Goal: Task Accomplishment & Management: Complete application form

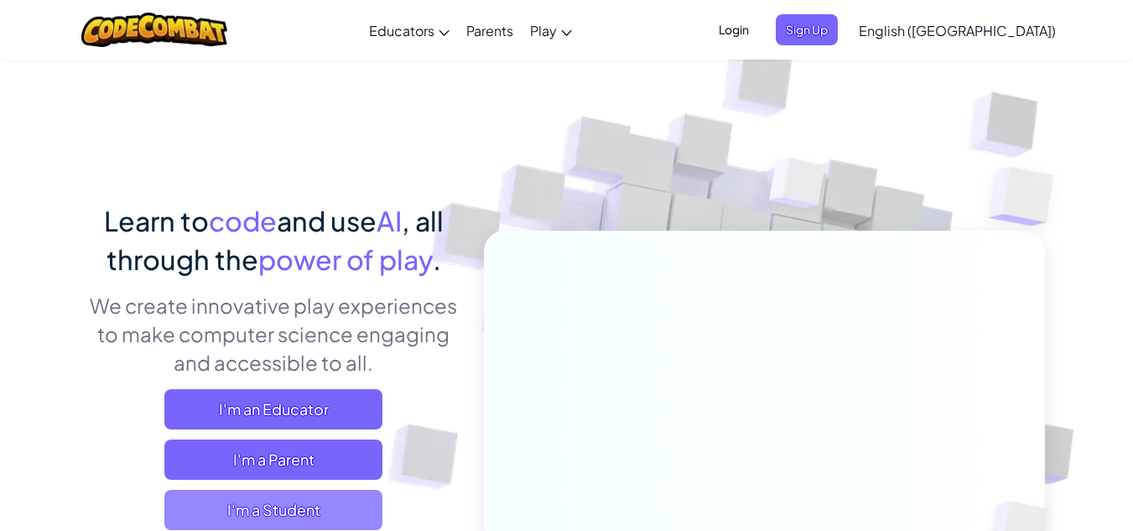
click at [335, 501] on span "I'm a Student" at bounding box center [273, 510] width 218 height 40
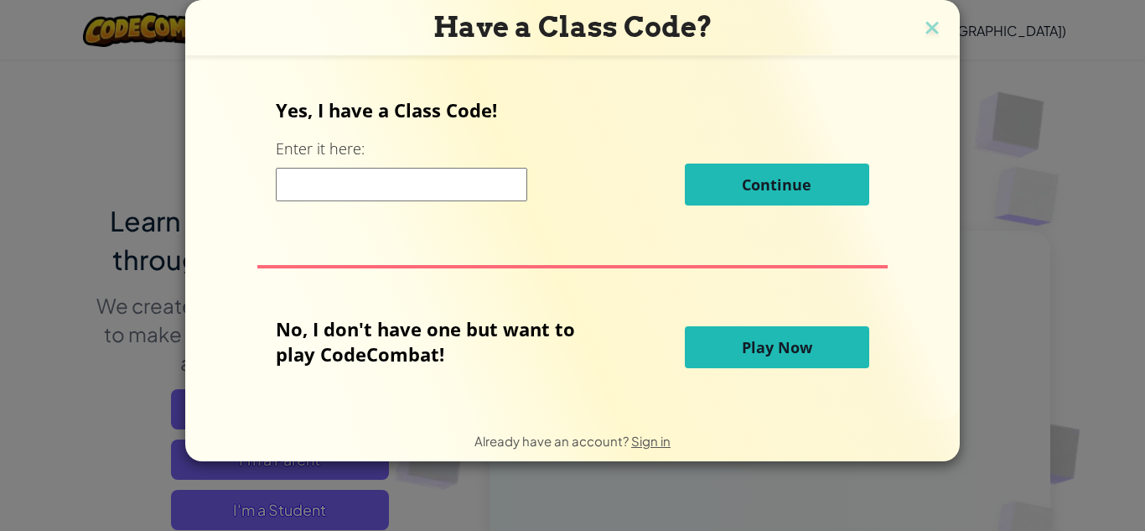
click at [721, 340] on button "Play Now" at bounding box center [777, 347] width 184 height 42
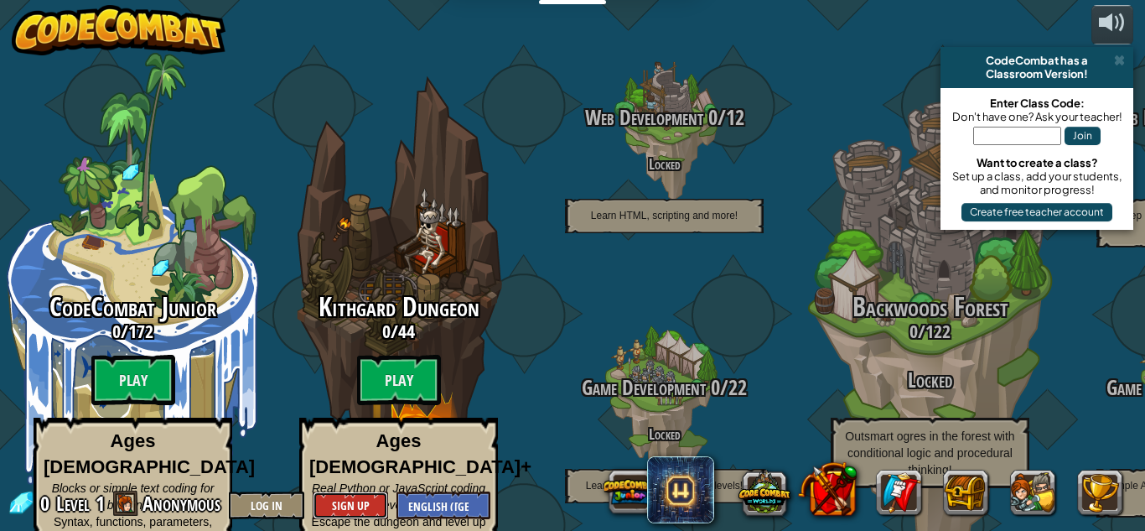
click at [351, 501] on button "Sign Up" at bounding box center [350, 505] width 75 height 28
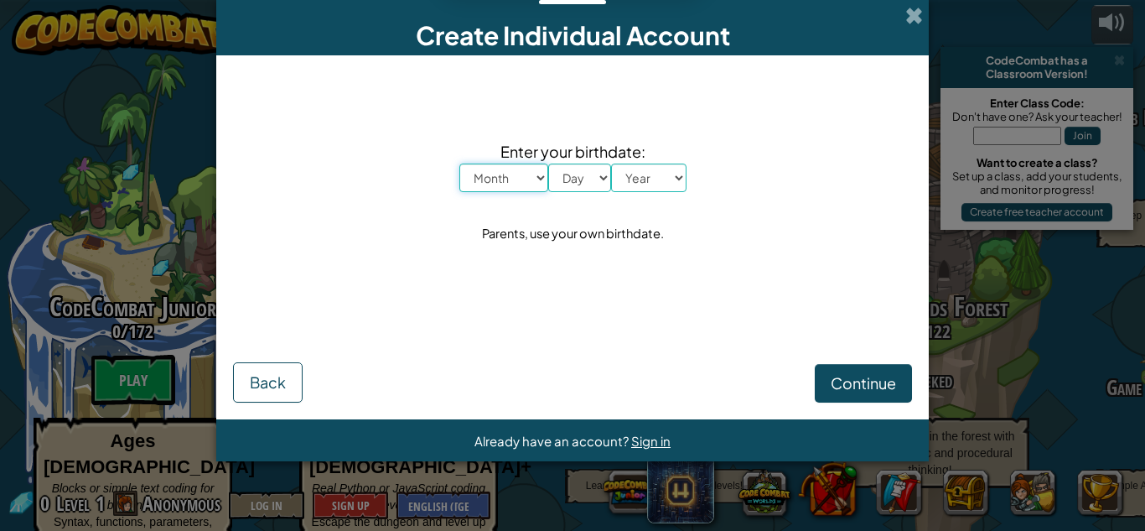
click at [520, 174] on select "Month January February March April May June July August September October Novem…" at bounding box center [504, 178] width 89 height 29
select select "11"
click at [460, 164] on select "Month January February March April May June July August September October Novem…" at bounding box center [504, 178] width 89 height 29
click at [583, 173] on select "Day 1 2 3 4 5 6 7 8 9 10 11 12 13 14 15 16 17 18 19 20 21 22 23 24 25 26 27 28 …" at bounding box center [579, 178] width 63 height 29
select select "14"
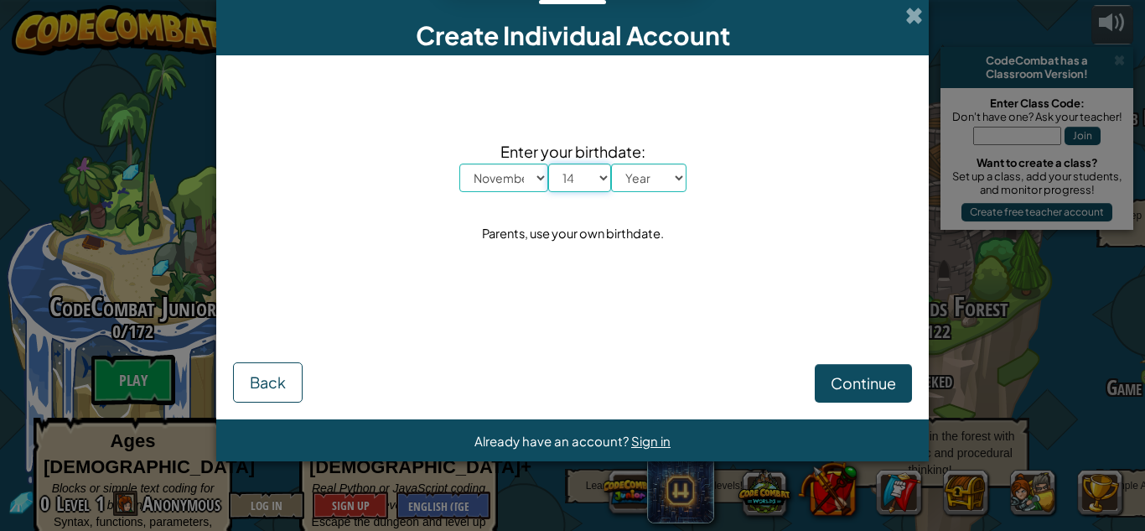
click at [548, 164] on select "Day 1 2 3 4 5 6 7 8 9 10 11 12 13 14 15 16 17 18 19 20 21 22 23 24 25 26 27 28 …" at bounding box center [579, 178] width 63 height 29
click at [652, 176] on select "Year [DATE] 2024 2023 2022 2021 2020 2019 2018 2017 2016 2015 2014 2013 2012 20…" at bounding box center [648, 178] width 75 height 29
select select "2013"
click at [611, 164] on select "Year [DATE] 2024 2023 2022 2021 2020 2019 2018 2017 2016 2015 2014 2013 2012 20…" at bounding box center [648, 178] width 75 height 29
click at [849, 387] on span "Continue" at bounding box center [863, 382] width 65 height 19
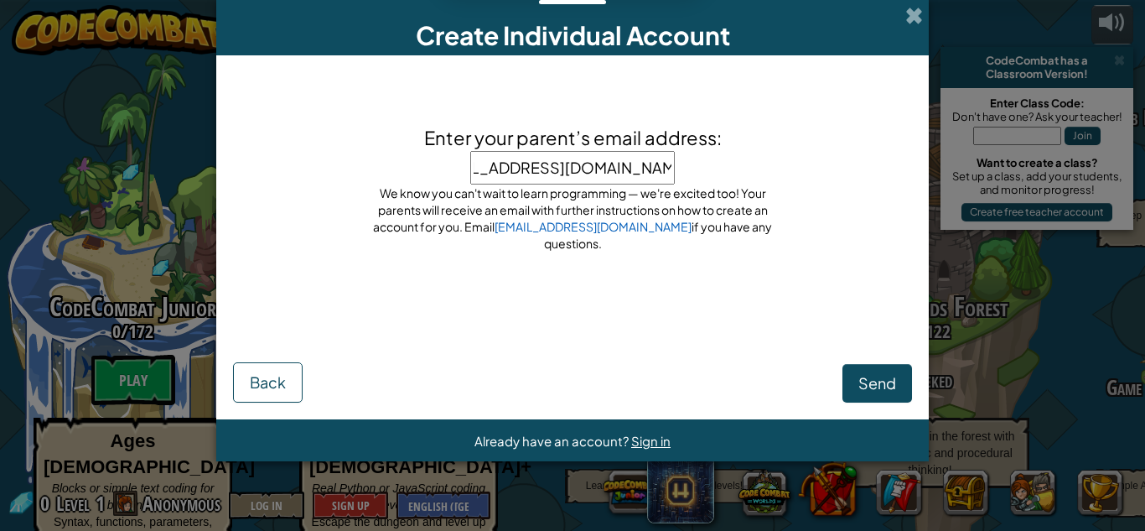
type input "[EMAIL_ADDRESS][DOMAIN_NAME]"
click button "Send" at bounding box center [878, 383] width 70 height 39
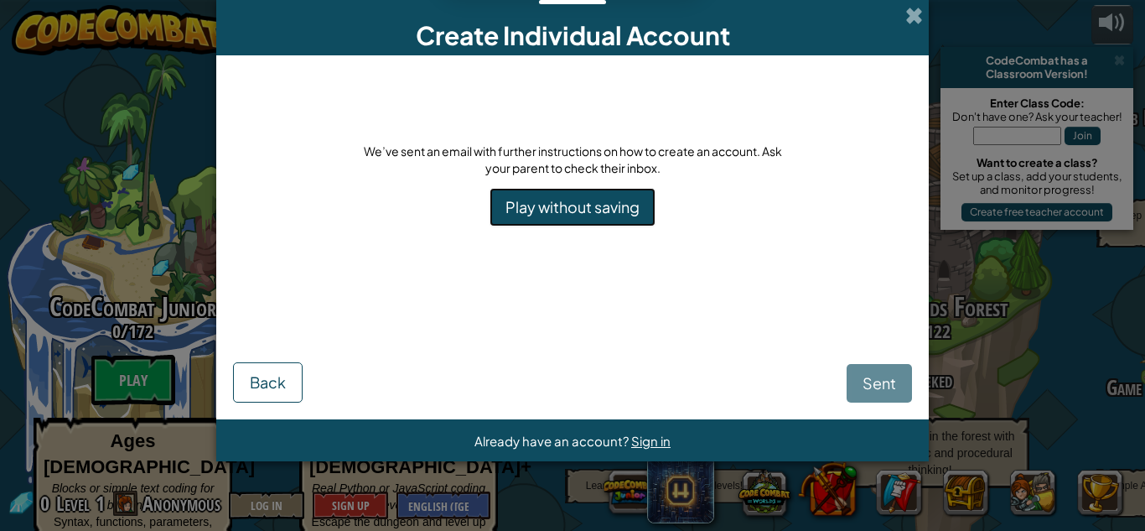
click at [590, 211] on link "Play without saving" at bounding box center [573, 207] width 166 height 39
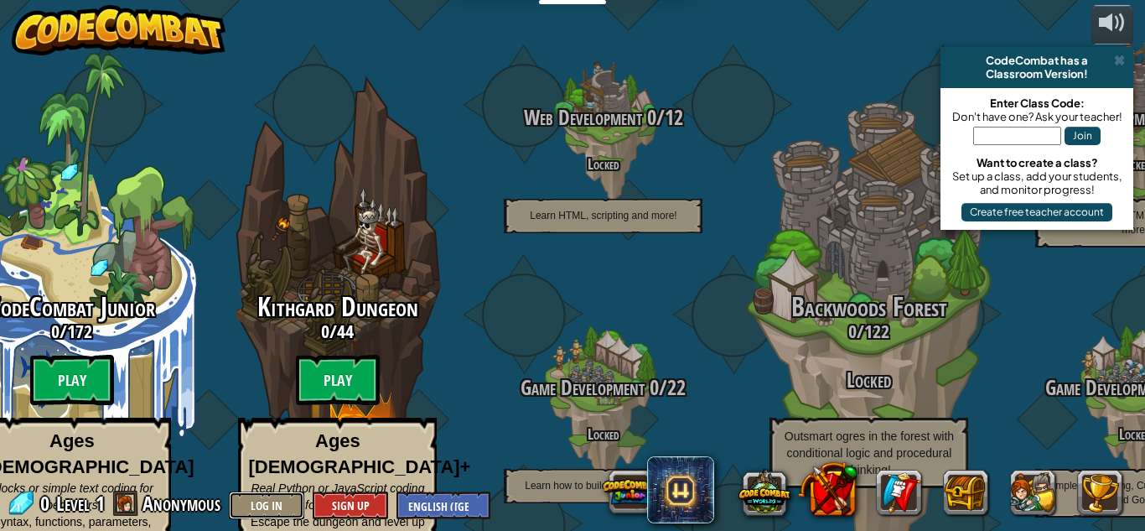
click at [270, 499] on button "Log In" at bounding box center [266, 505] width 75 height 28
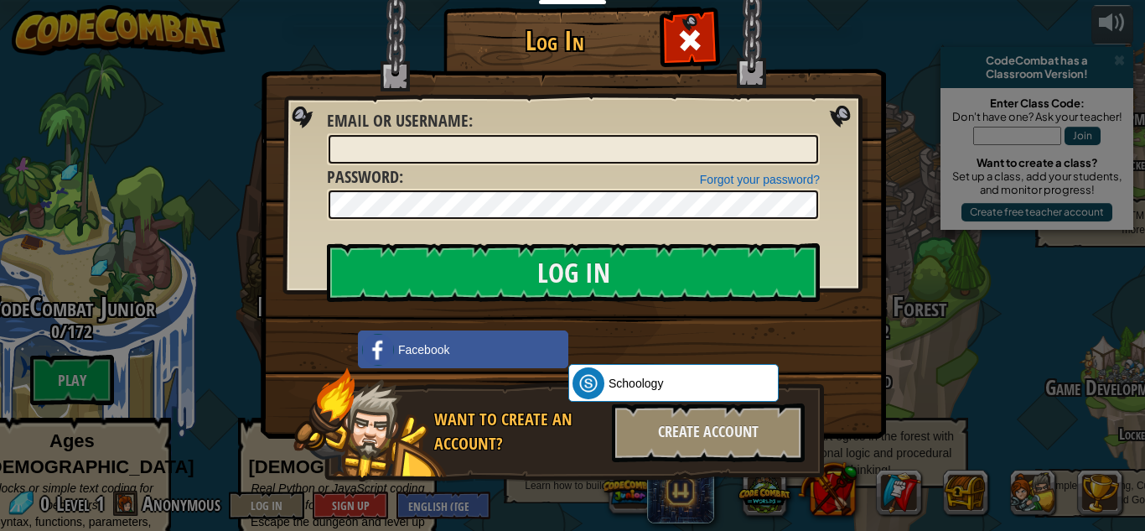
click at [598, 142] on input "Email or Username :" at bounding box center [574, 149] width 490 height 29
type input "amhennin"
click at [327, 243] on input "Log In" at bounding box center [573, 272] width 493 height 59
